Goal: Transaction & Acquisition: Purchase product/service

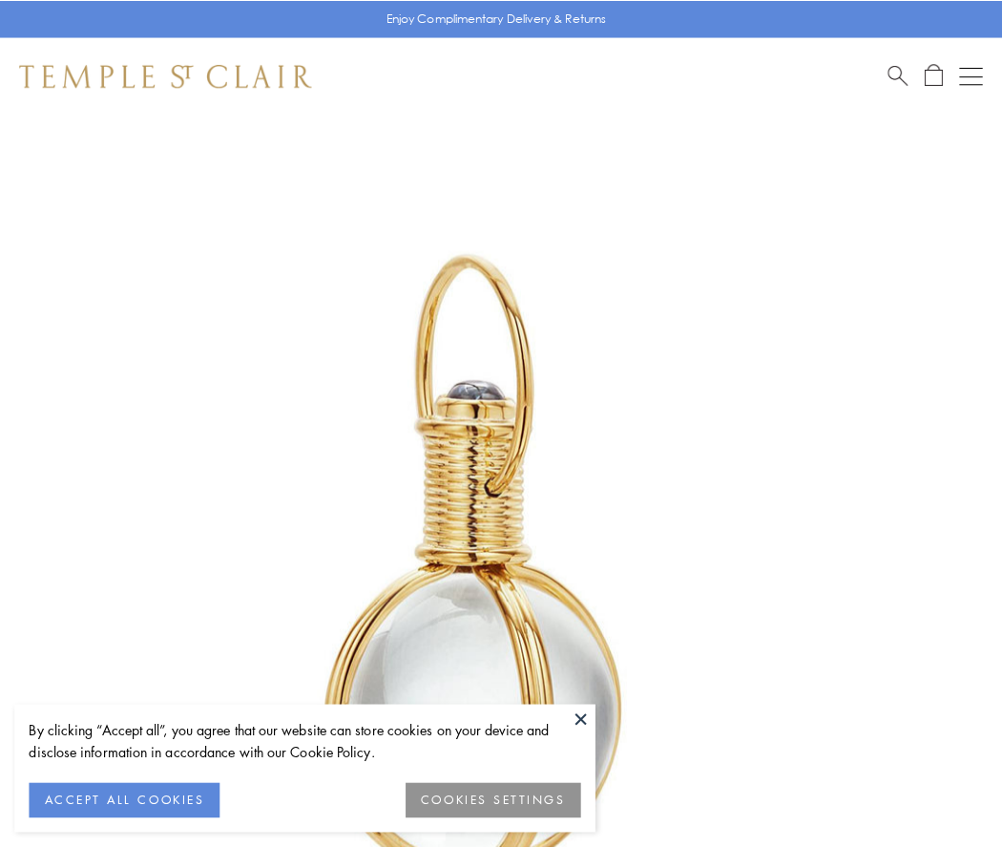
scroll to position [498, 0]
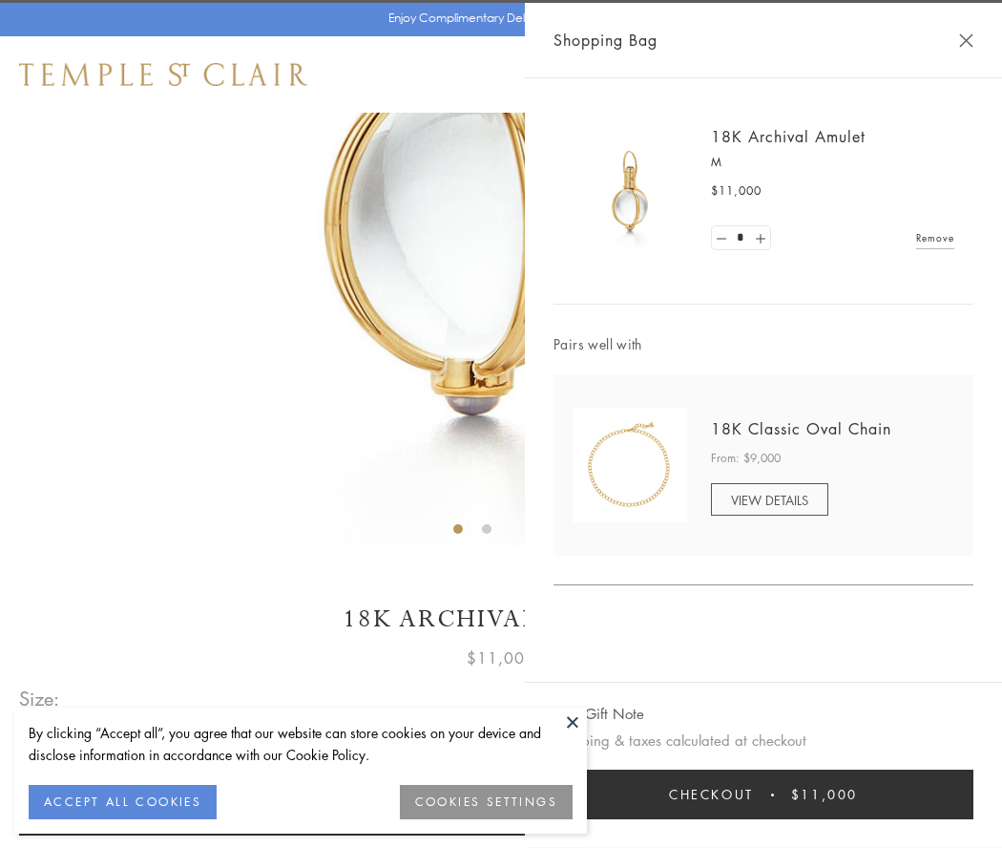
click at [764, 794] on button "Checkout $11,000" at bounding box center [764, 794] width 420 height 50
